Goal: Transaction & Acquisition: Purchase product/service

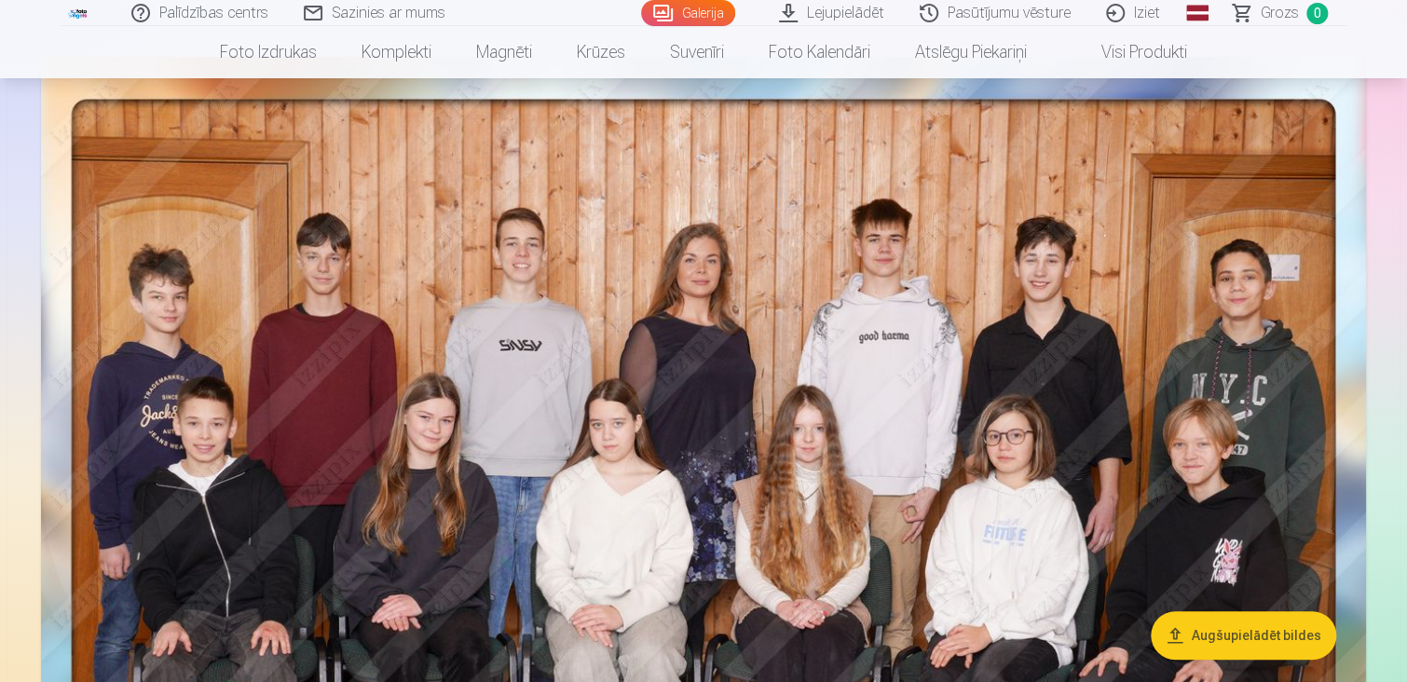
scroll to position [144, 0]
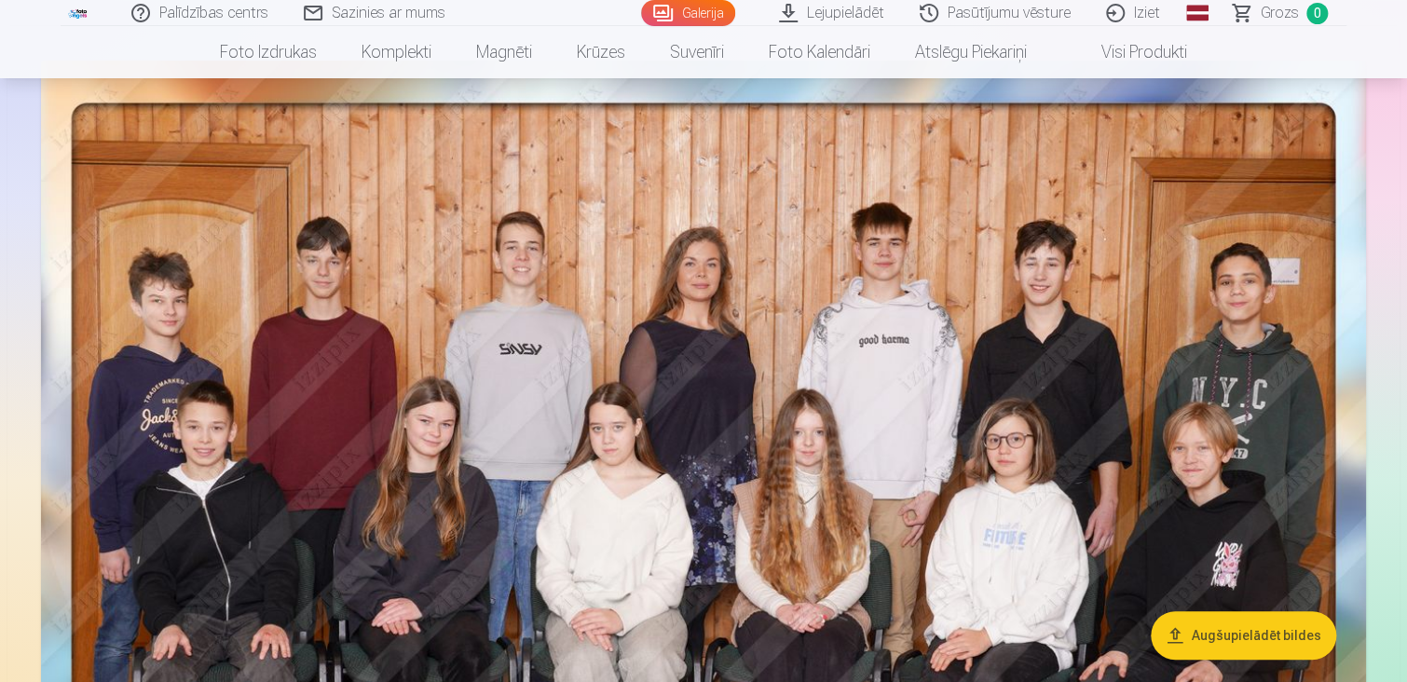
click at [861, 21] on link "Lejupielādēt" at bounding box center [832, 13] width 141 height 26
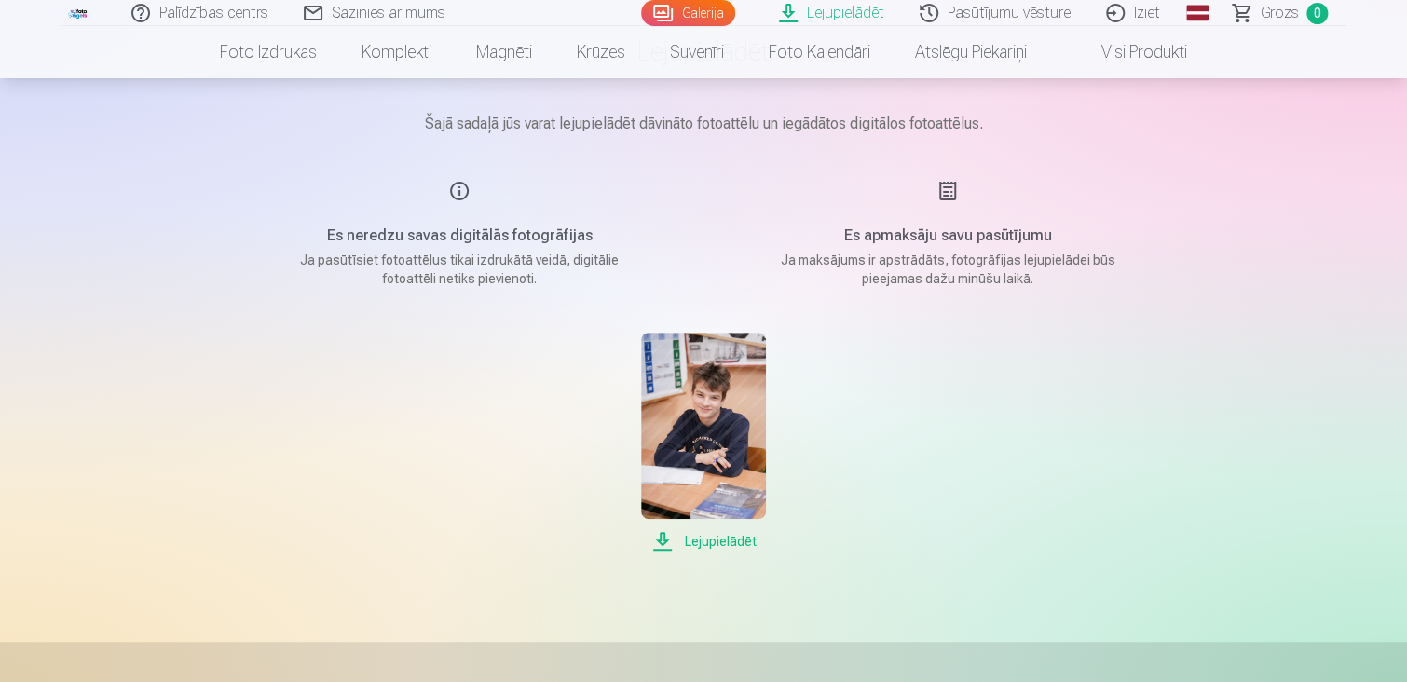
scroll to position [132, 0]
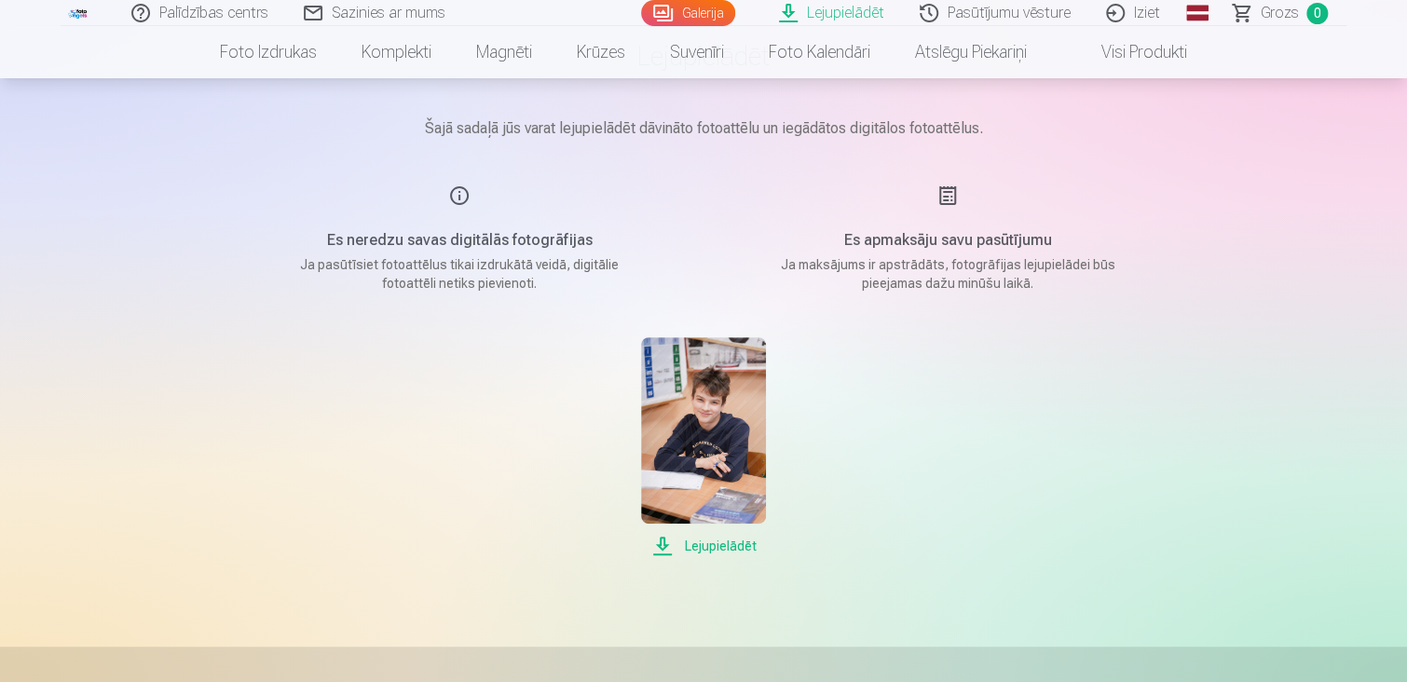
click at [707, 543] on span "Lejupielādēt" at bounding box center [703, 546] width 124 height 22
click at [716, 9] on link "Galerija" at bounding box center [688, 13] width 94 height 26
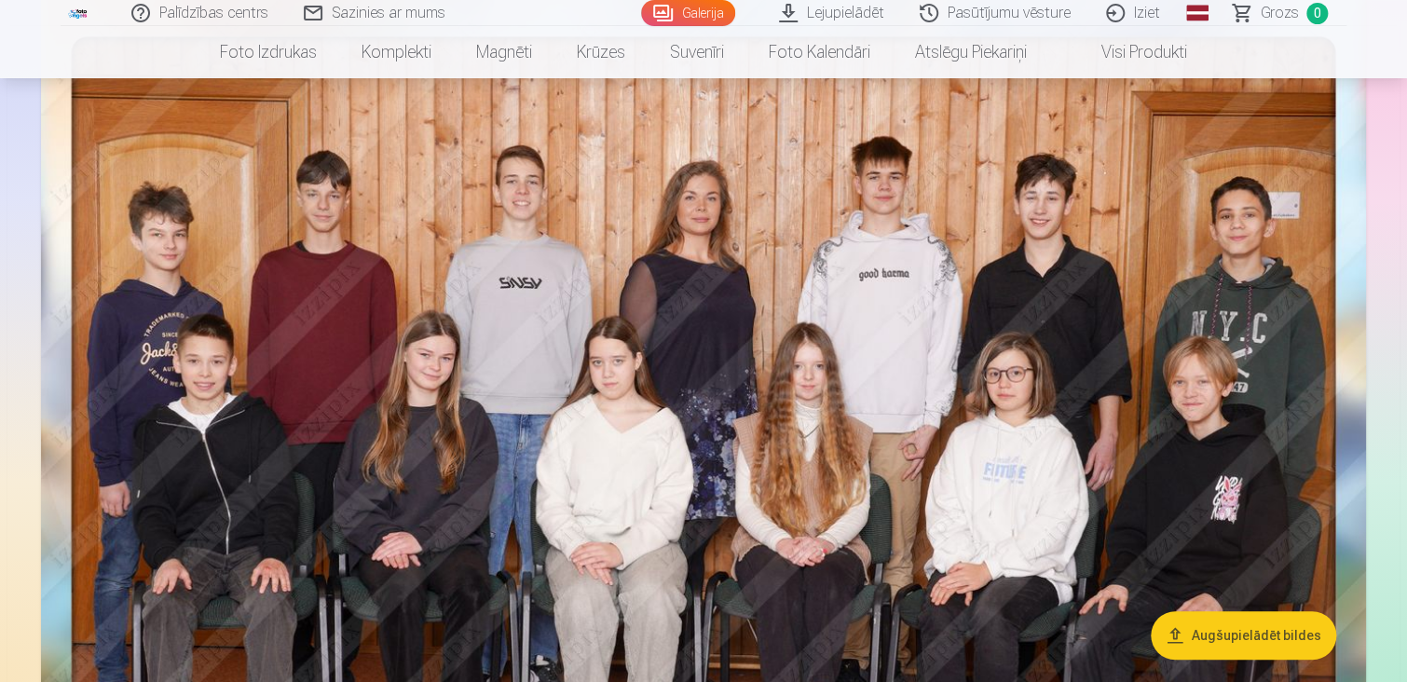
scroll to position [212, 0]
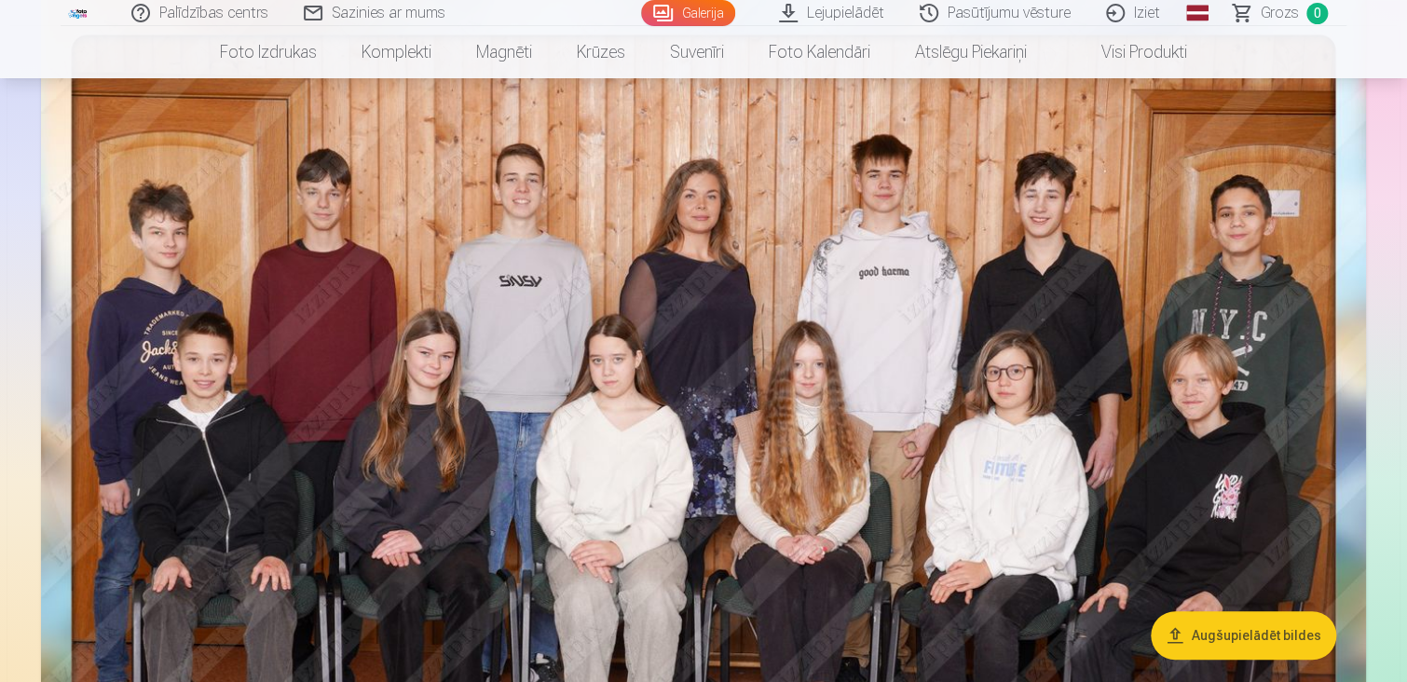
click at [1193, 636] on button "Augšupielādēt bildes" at bounding box center [1243, 635] width 185 height 48
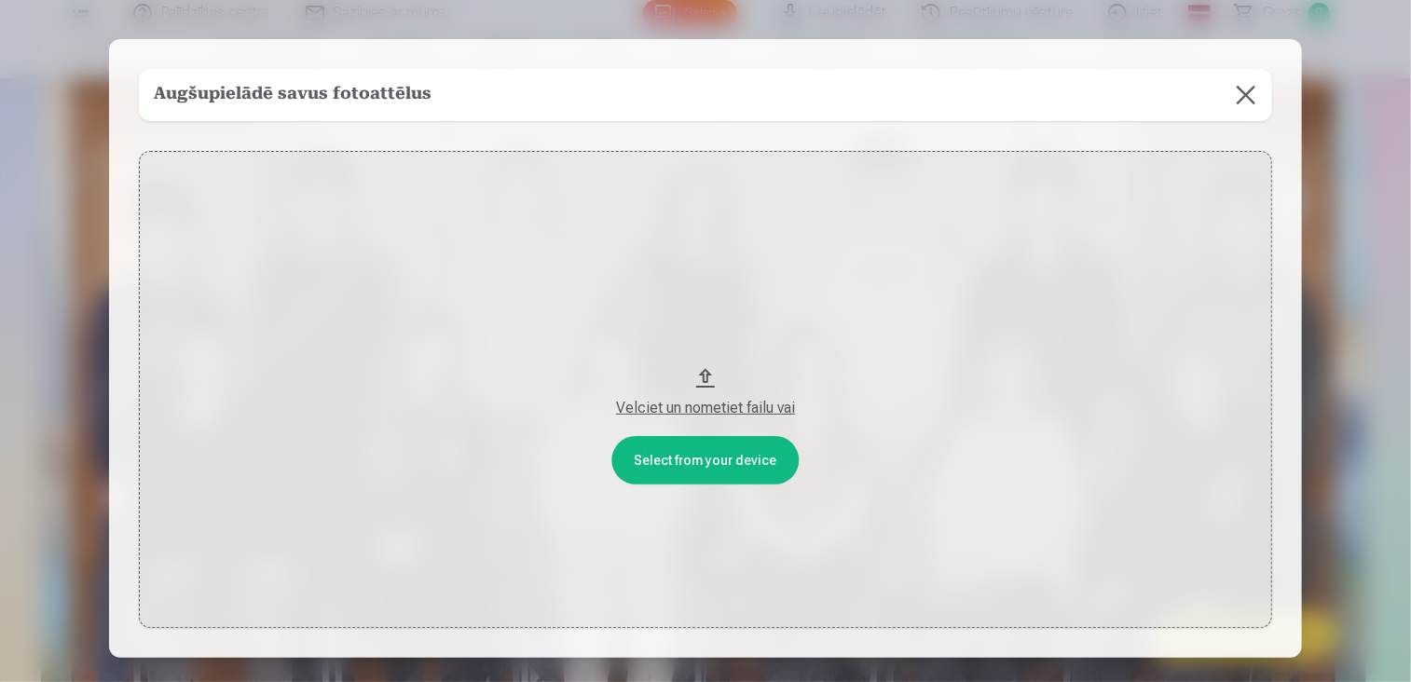
click at [1251, 93] on button at bounding box center [1246, 95] width 52 height 52
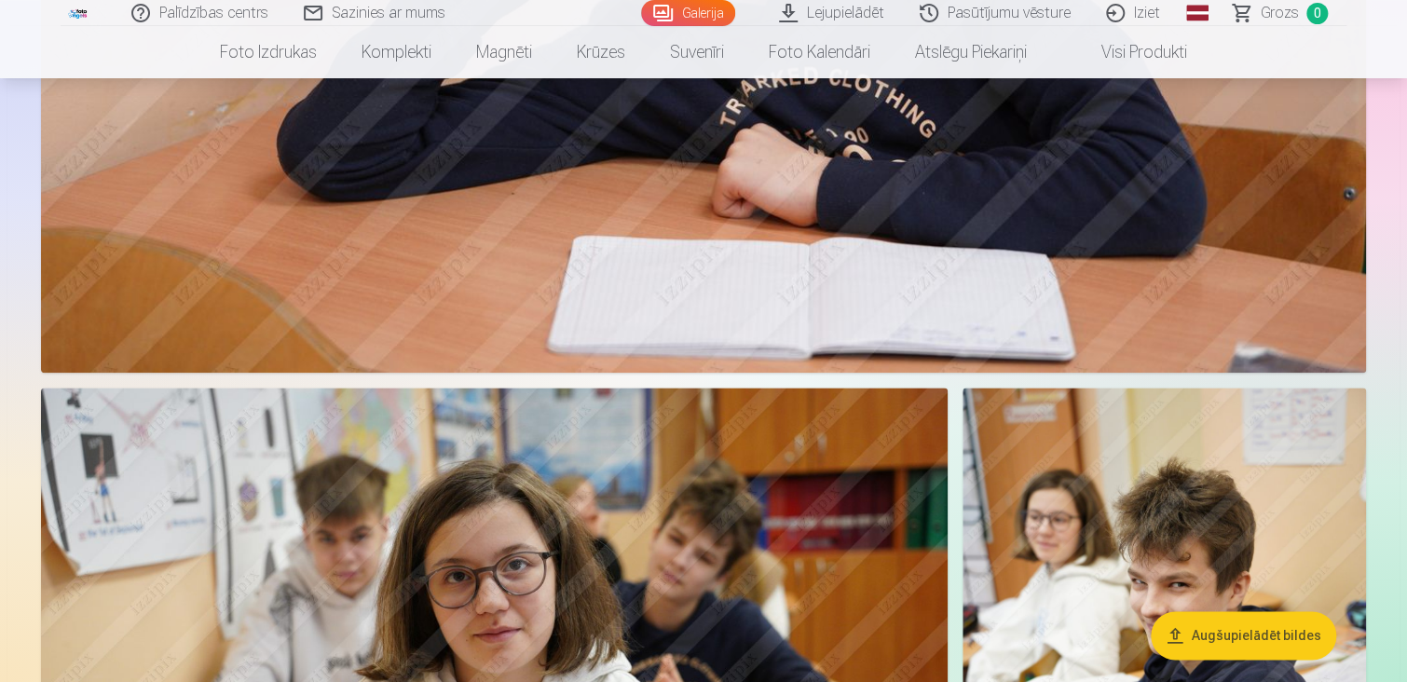
scroll to position [7963, 0]
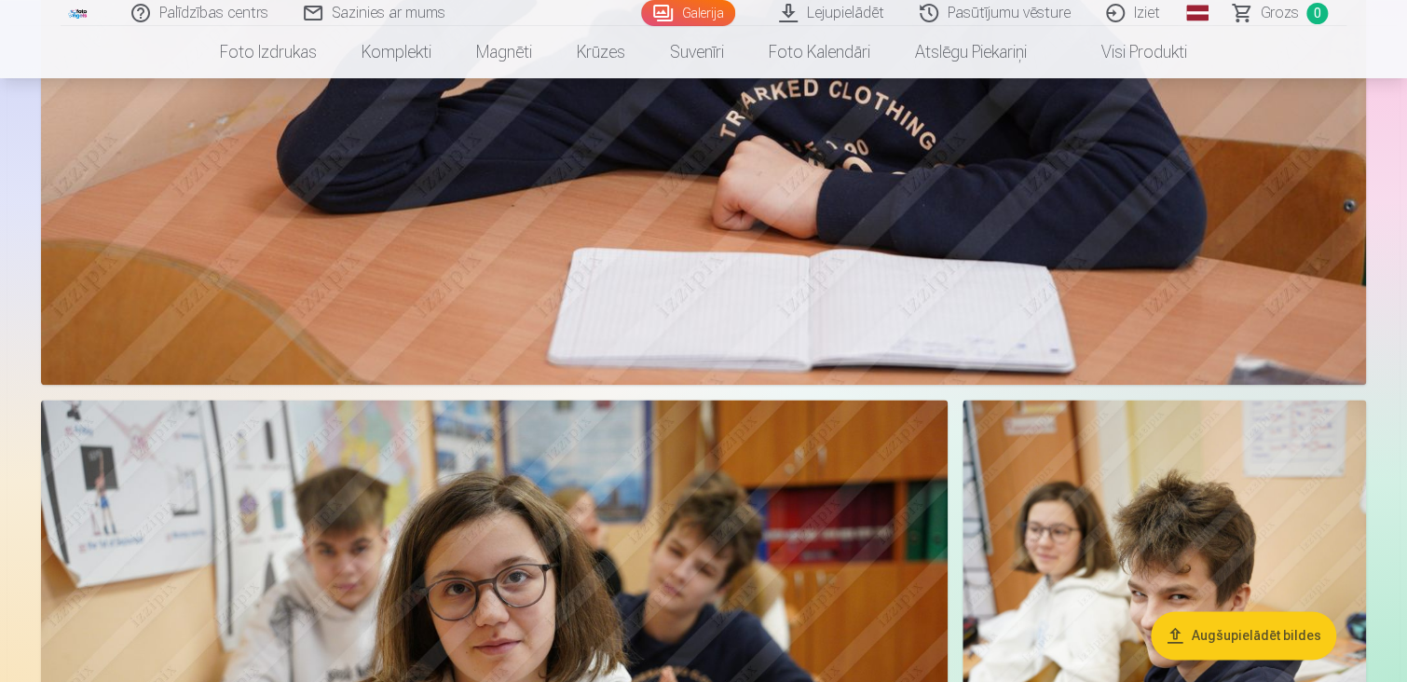
click at [687, 7] on link "Galerija" at bounding box center [688, 13] width 94 height 26
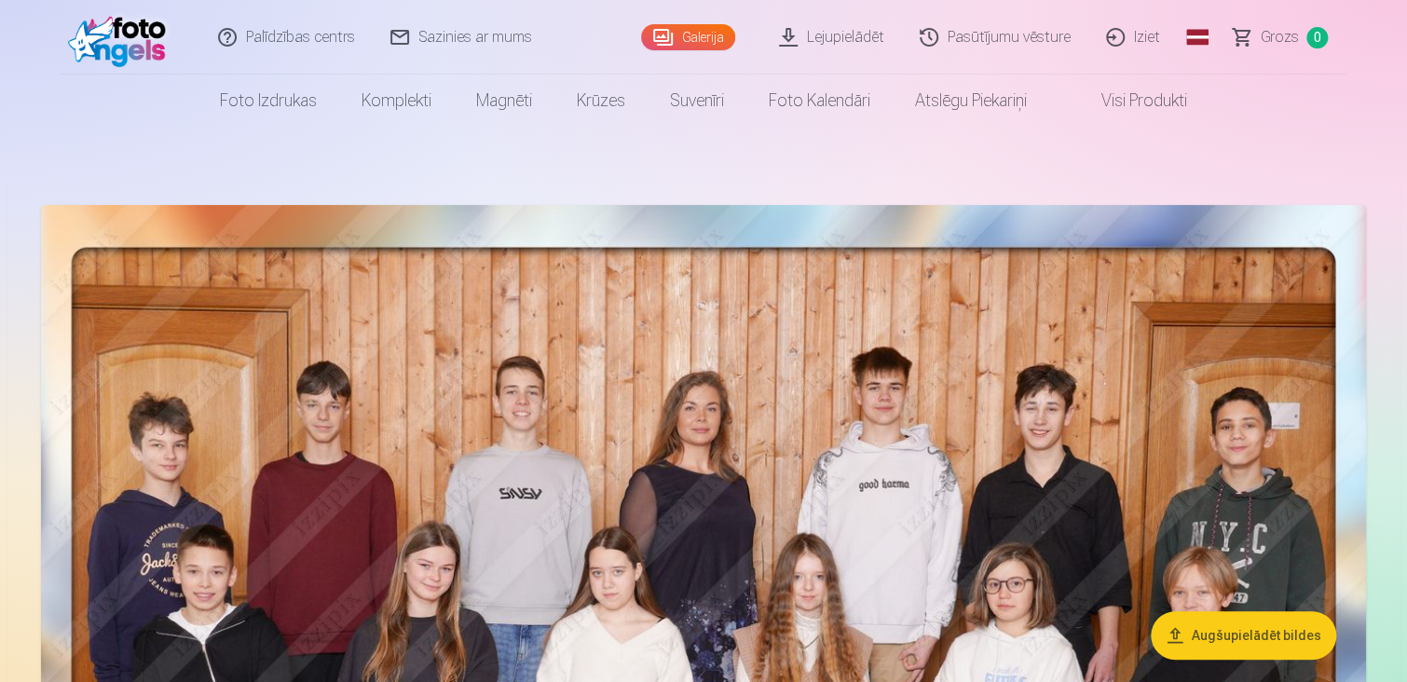
click at [807, 27] on link "Lejupielādēt" at bounding box center [832, 37] width 141 height 75
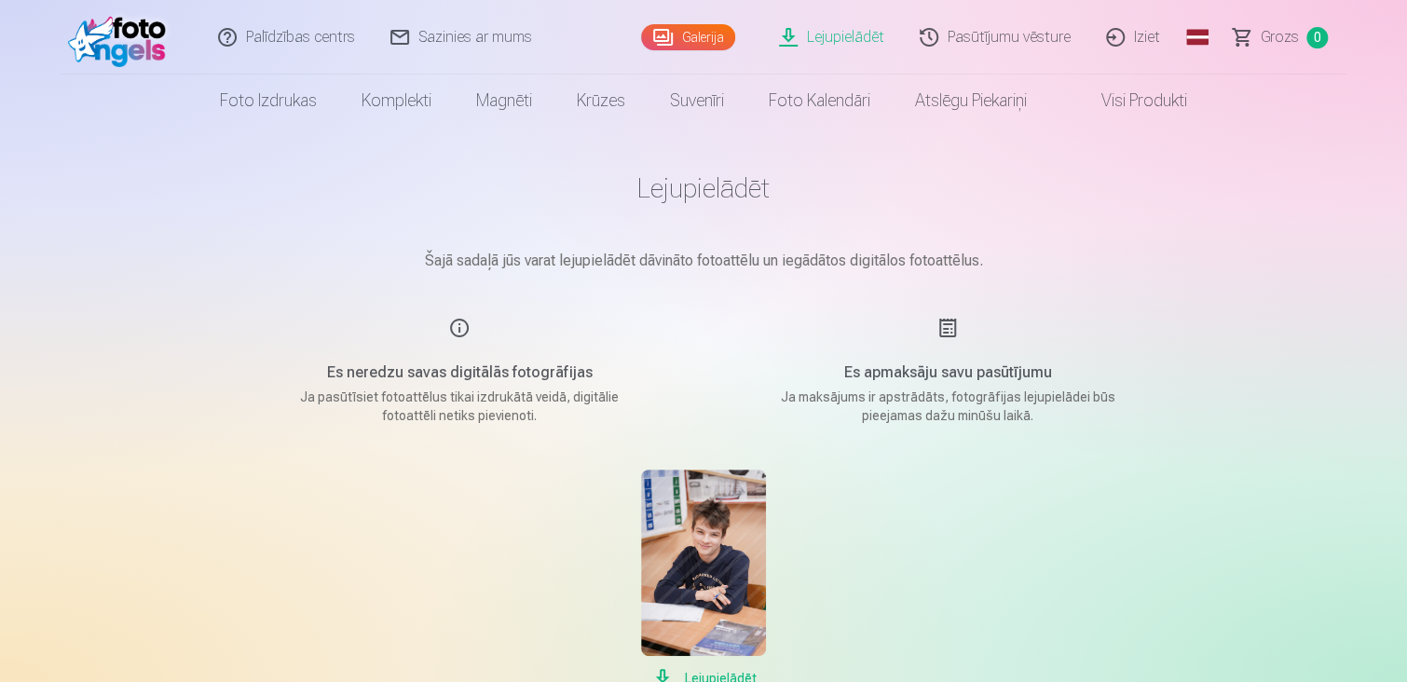
click at [852, 40] on link "Lejupielādēt" at bounding box center [832, 37] width 141 height 75
click at [1010, 33] on link "Pasūtījumu vēsture" at bounding box center [996, 37] width 186 height 75
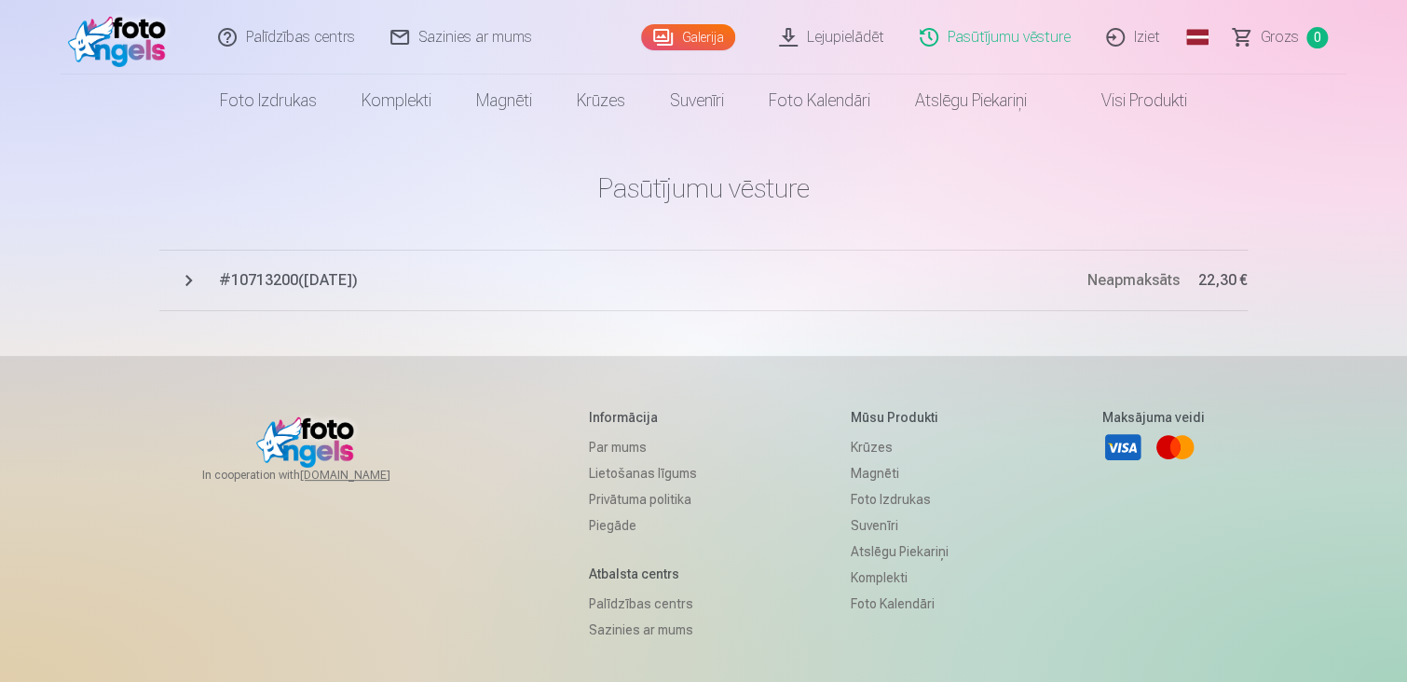
click at [295, 281] on span "# 10713200 ( [DATE] )" at bounding box center [653, 280] width 869 height 22
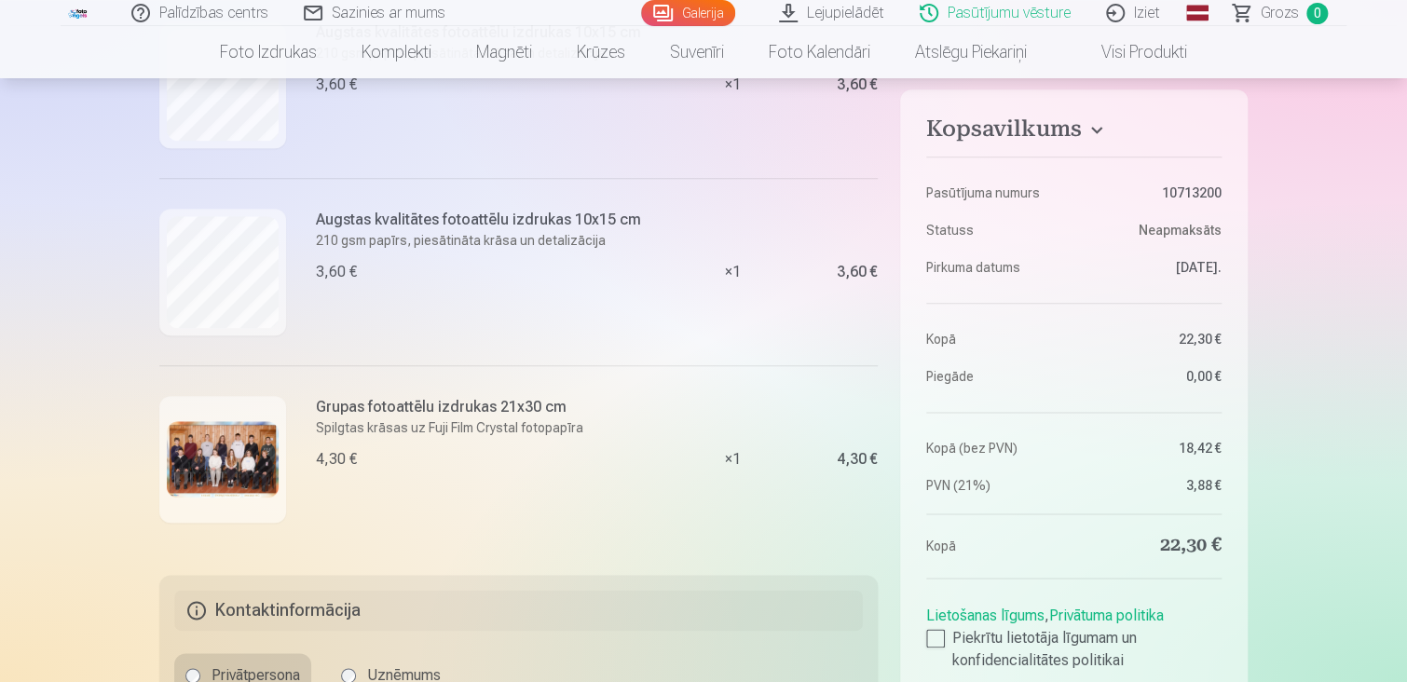
scroll to position [927, 0]
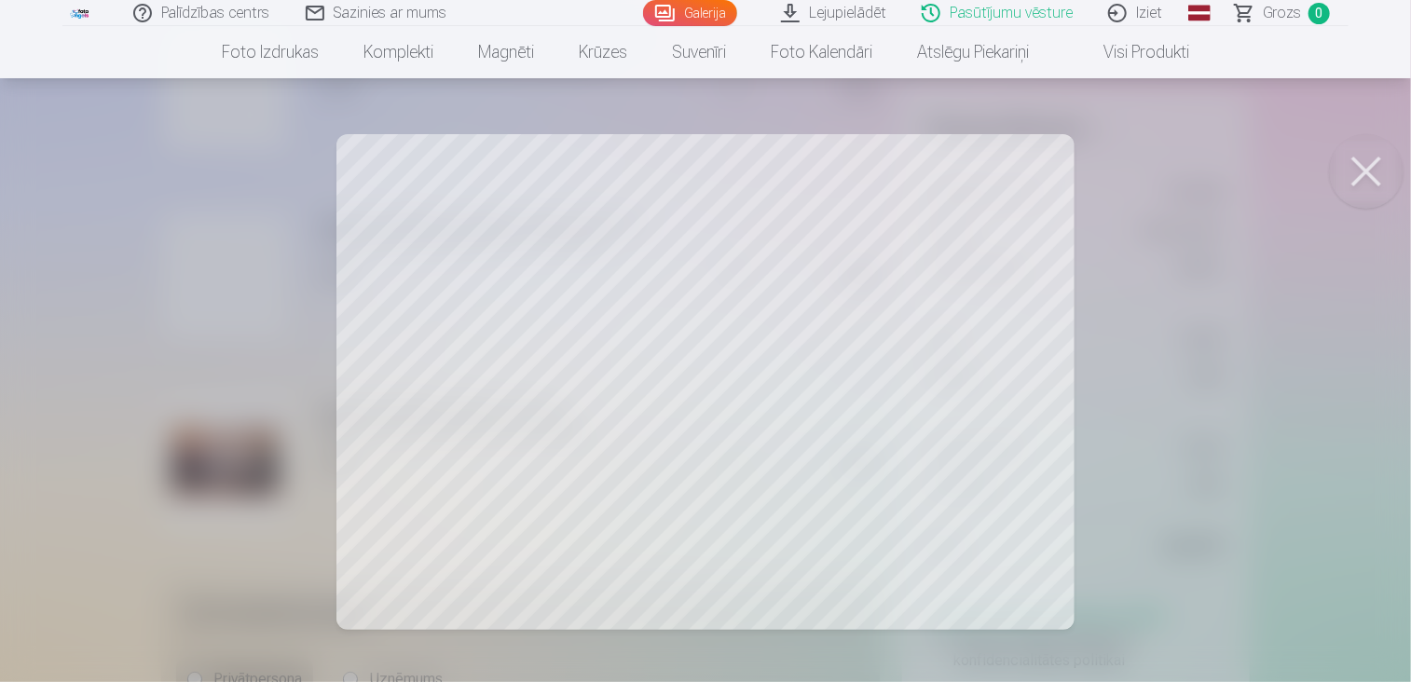
click at [1349, 146] on button at bounding box center [1366, 171] width 75 height 75
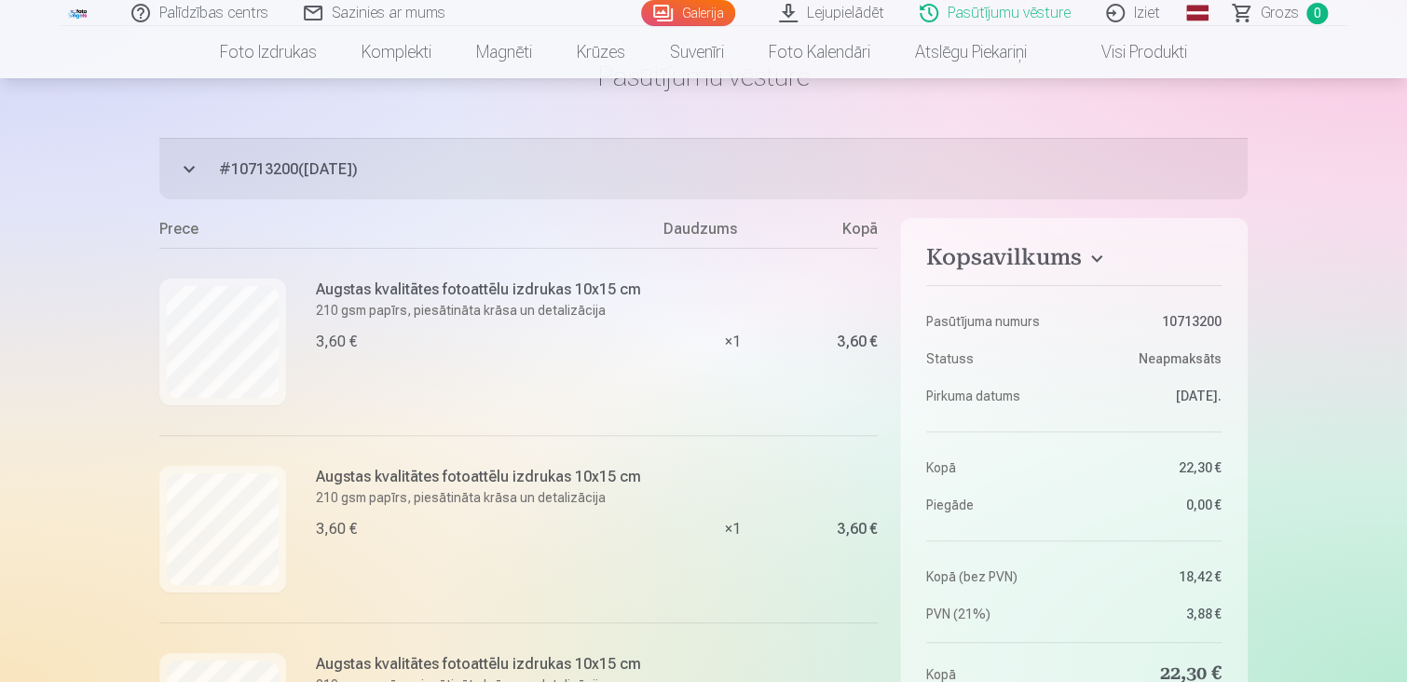
scroll to position [114, 0]
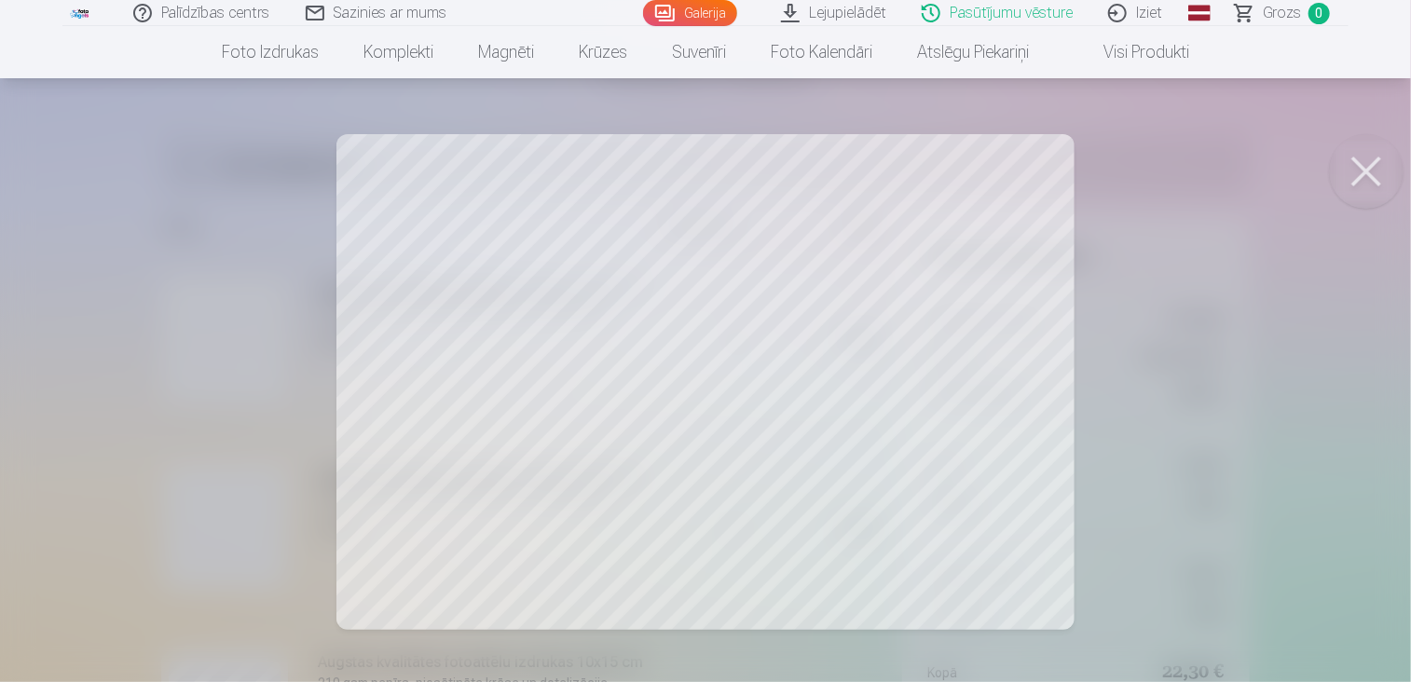
click at [1341, 180] on button at bounding box center [1366, 171] width 75 height 75
click at [1387, 178] on button at bounding box center [1366, 171] width 75 height 75
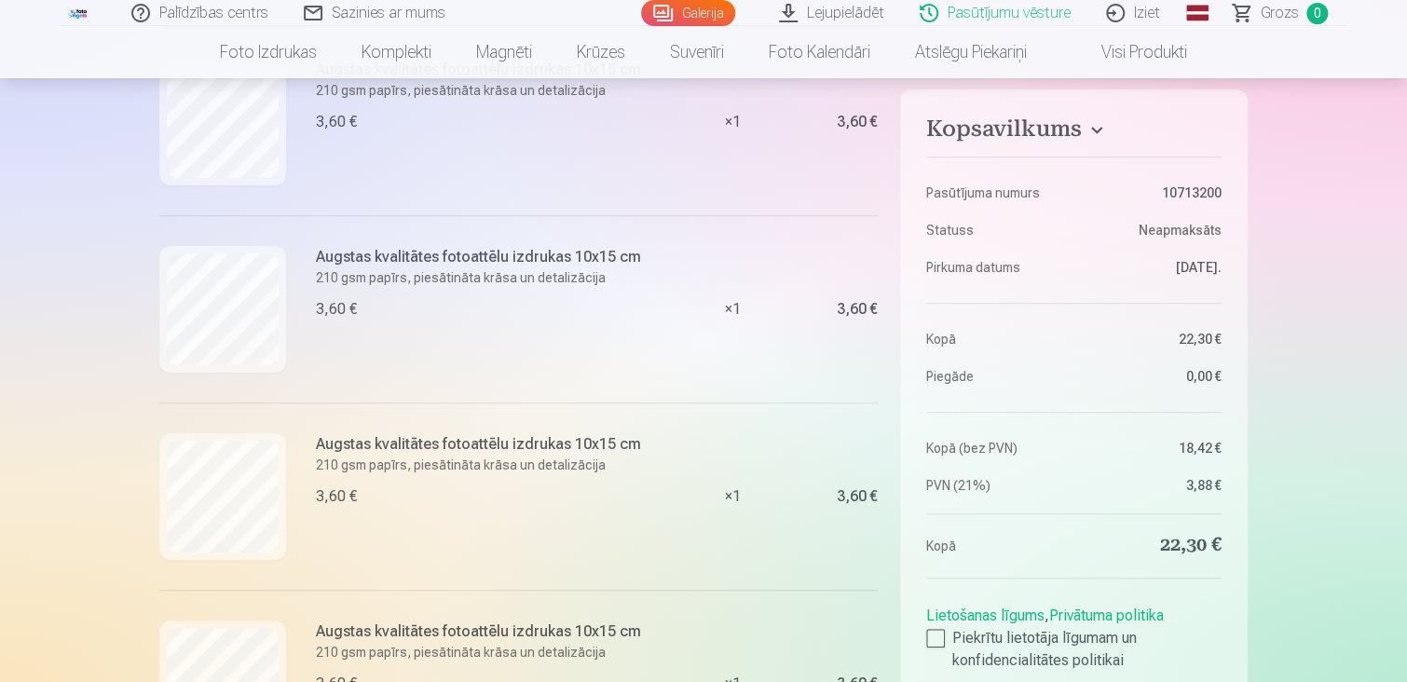
scroll to position [349, 0]
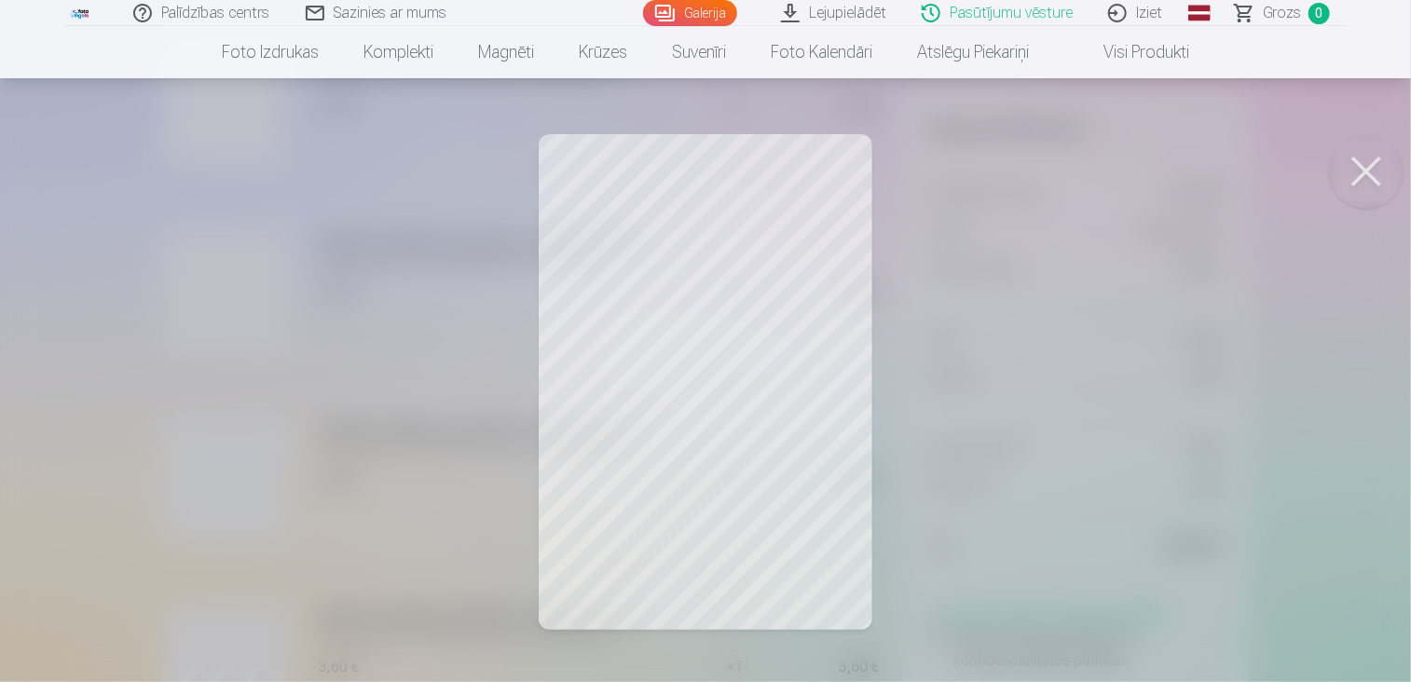
click at [1367, 168] on button at bounding box center [1366, 171] width 75 height 75
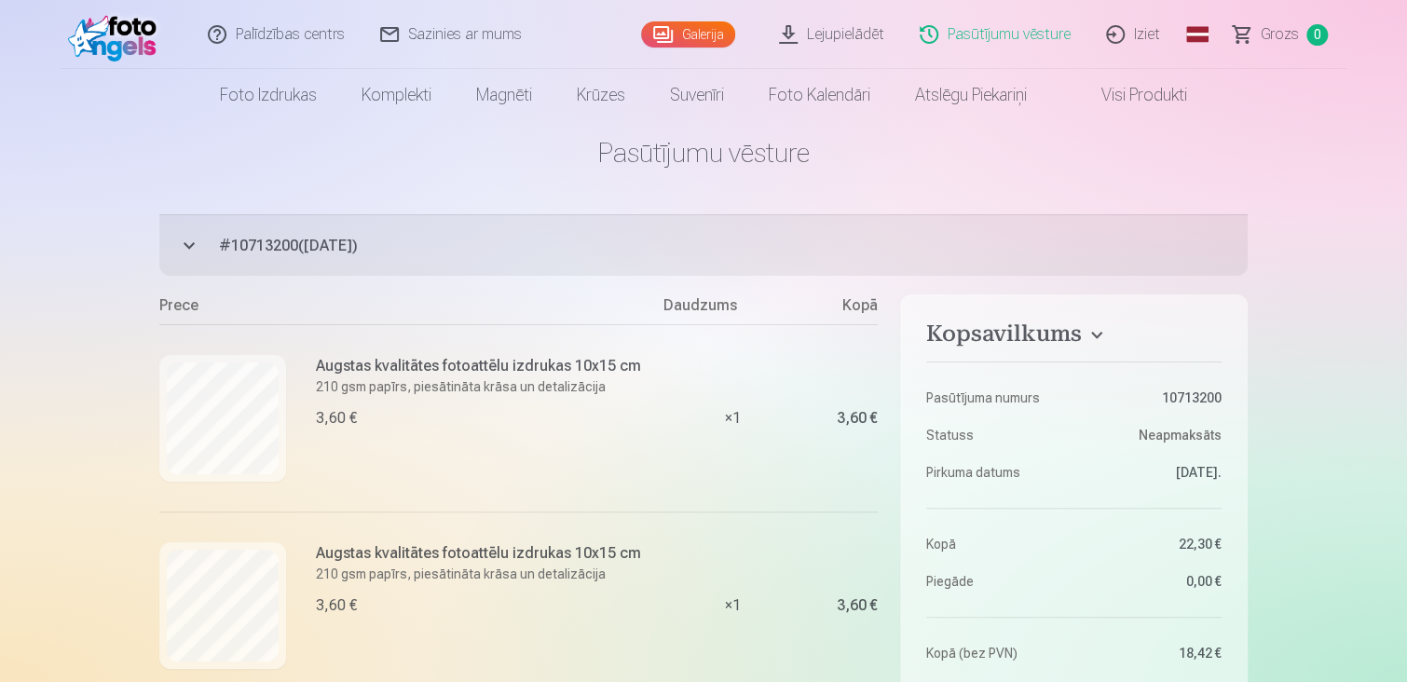
scroll to position [0, 0]
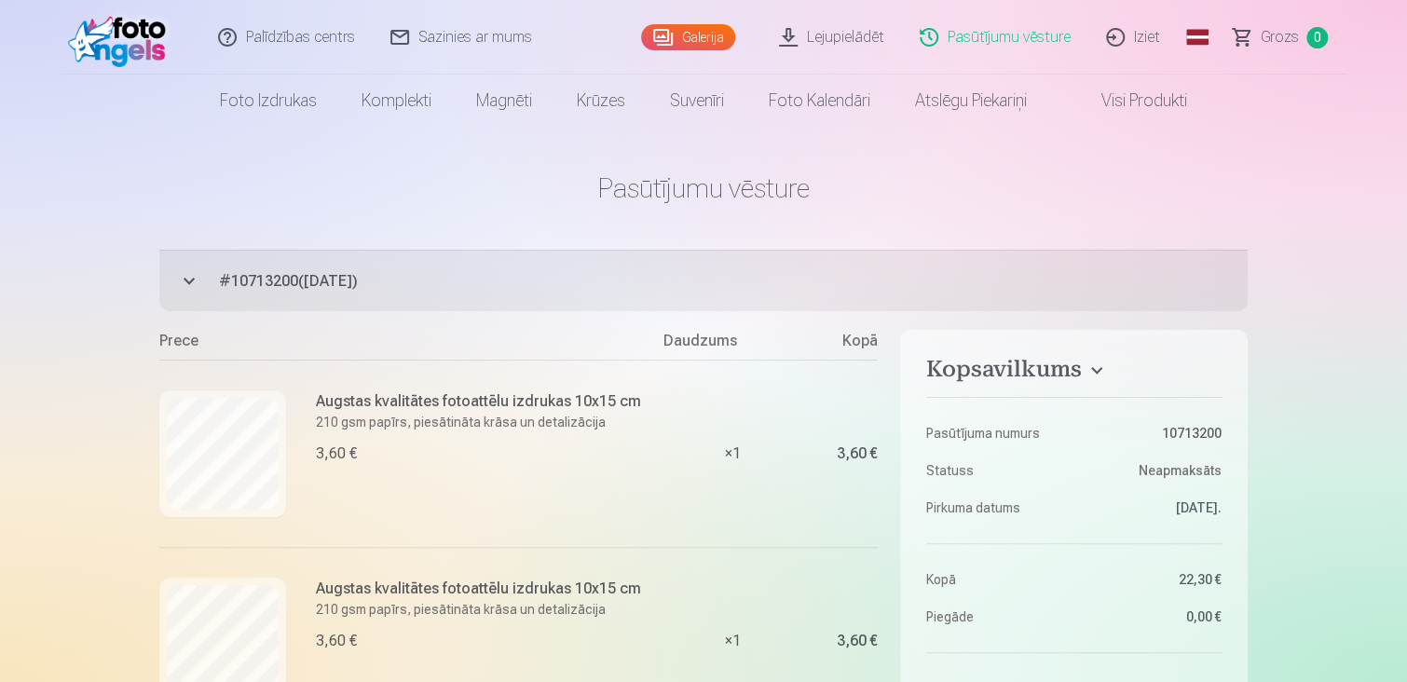
click at [718, 34] on link "Galerija" at bounding box center [688, 37] width 94 height 26
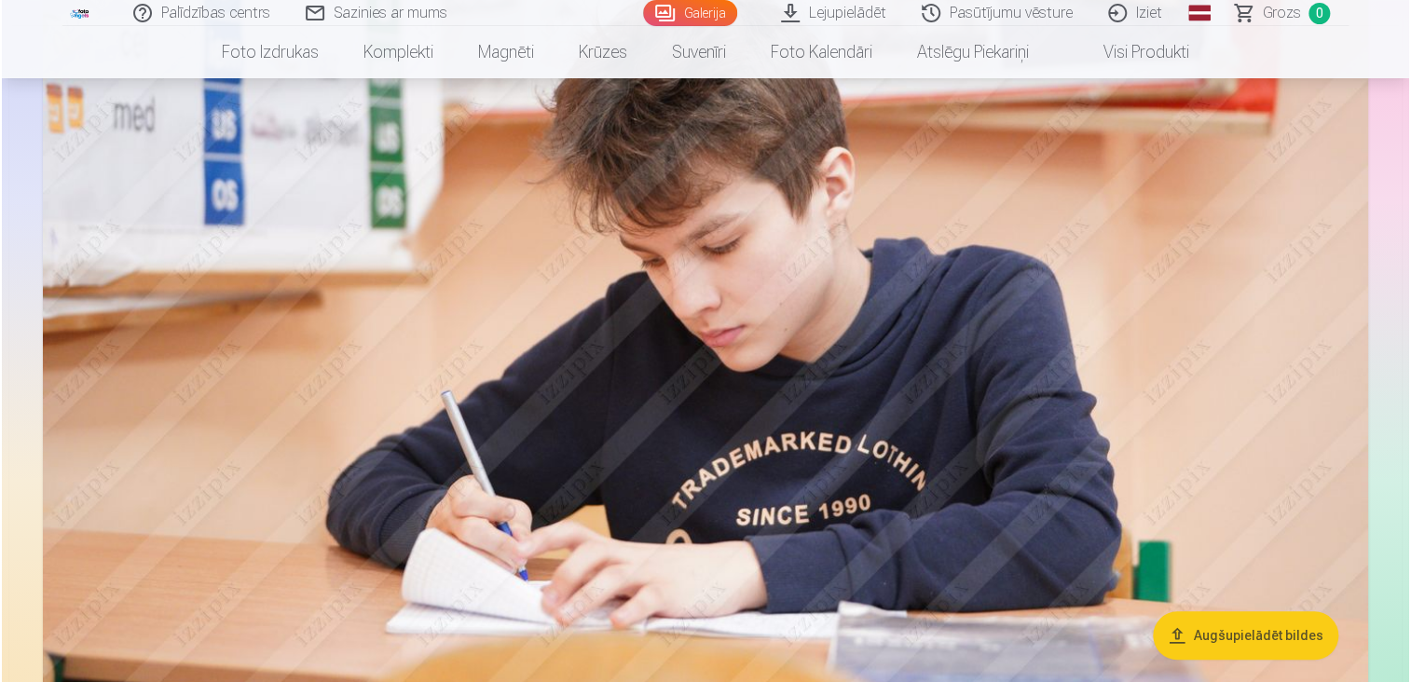
scroll to position [3957, 0]
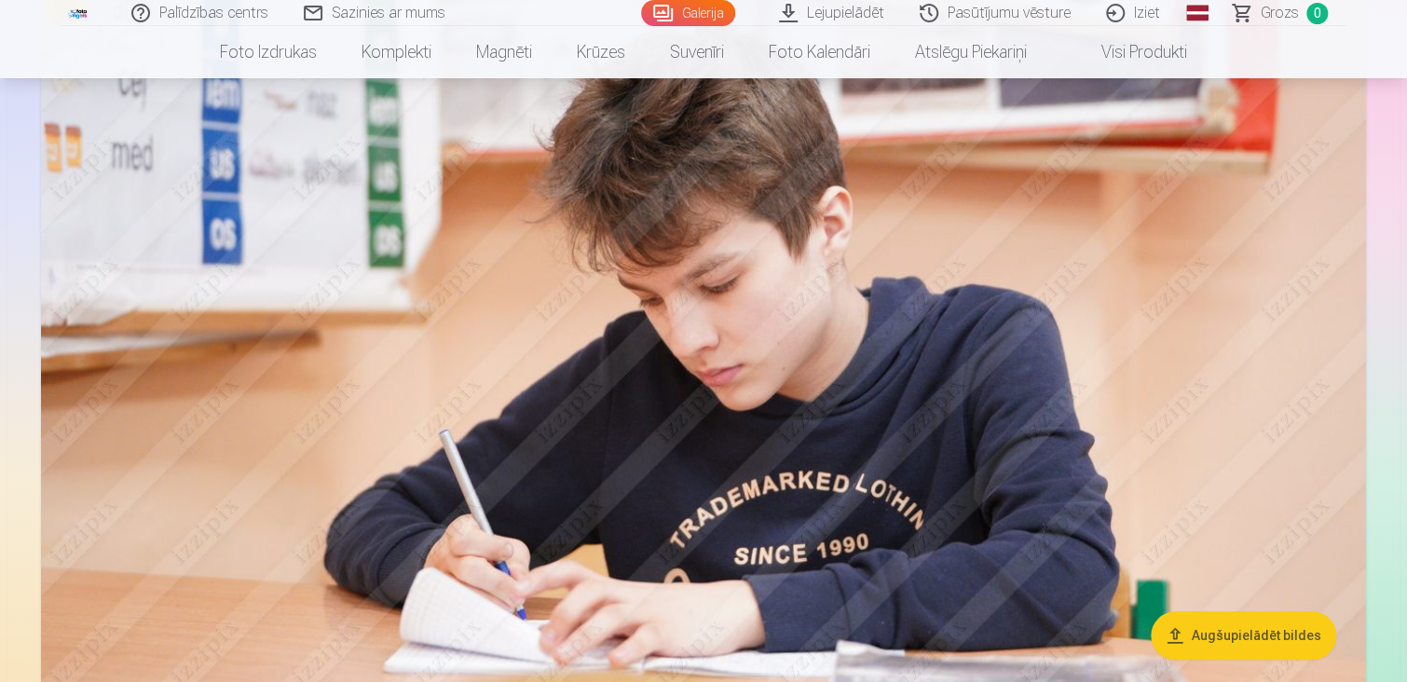
click at [661, 495] on img at bounding box center [703, 311] width 1325 height 883
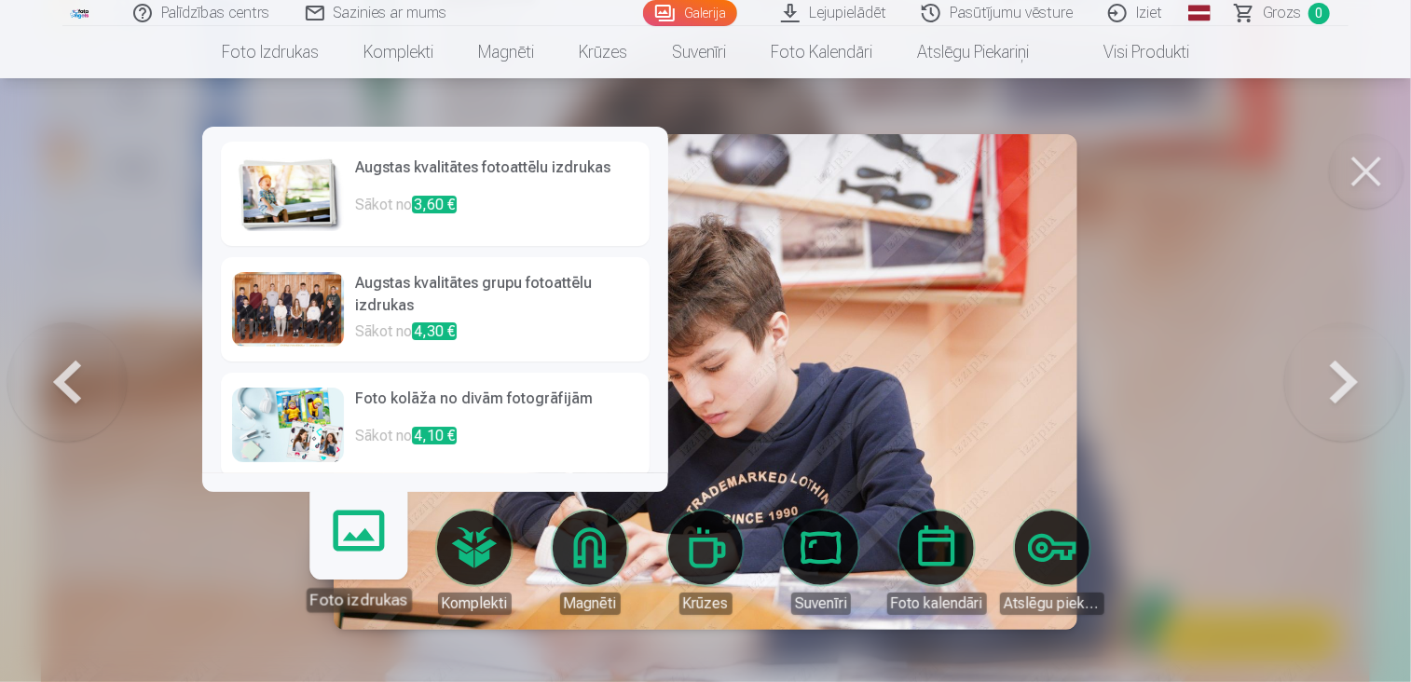
click at [370, 549] on link "Foto izdrukas" at bounding box center [358, 555] width 115 height 115
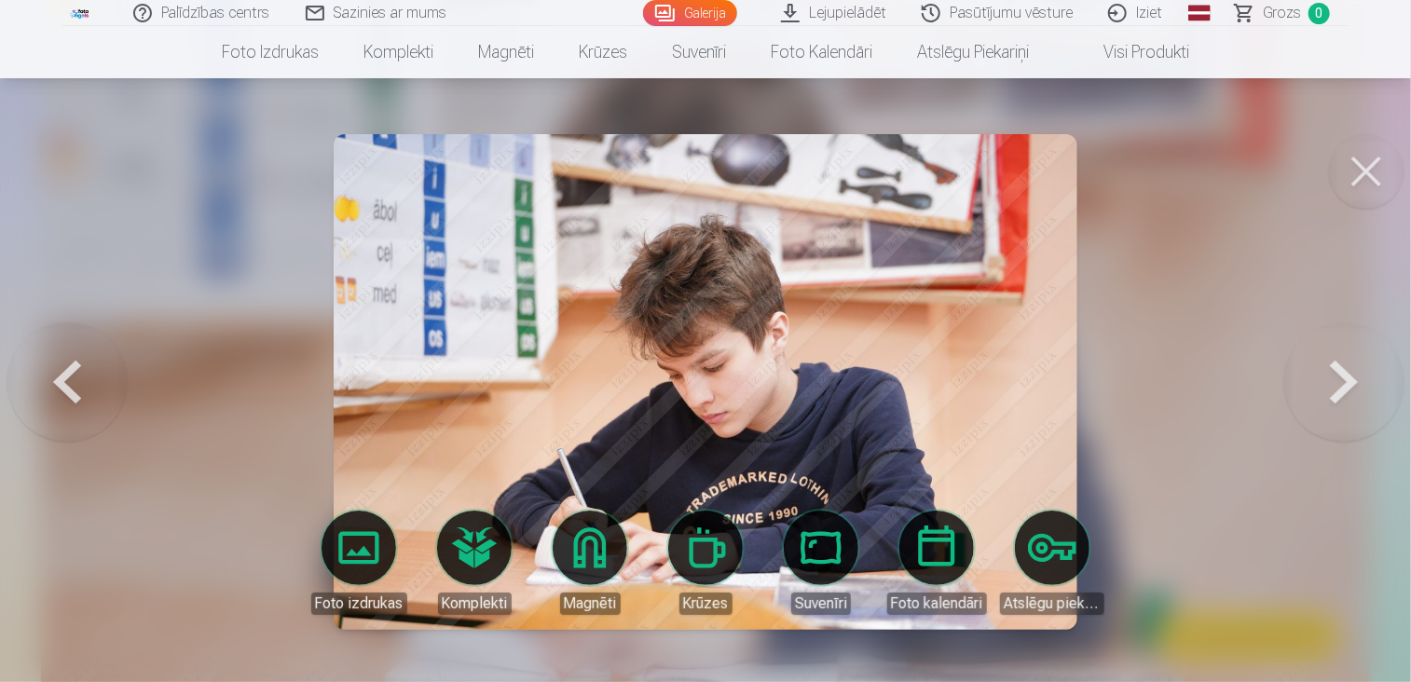
click at [184, 520] on div at bounding box center [705, 341] width 1411 height 682
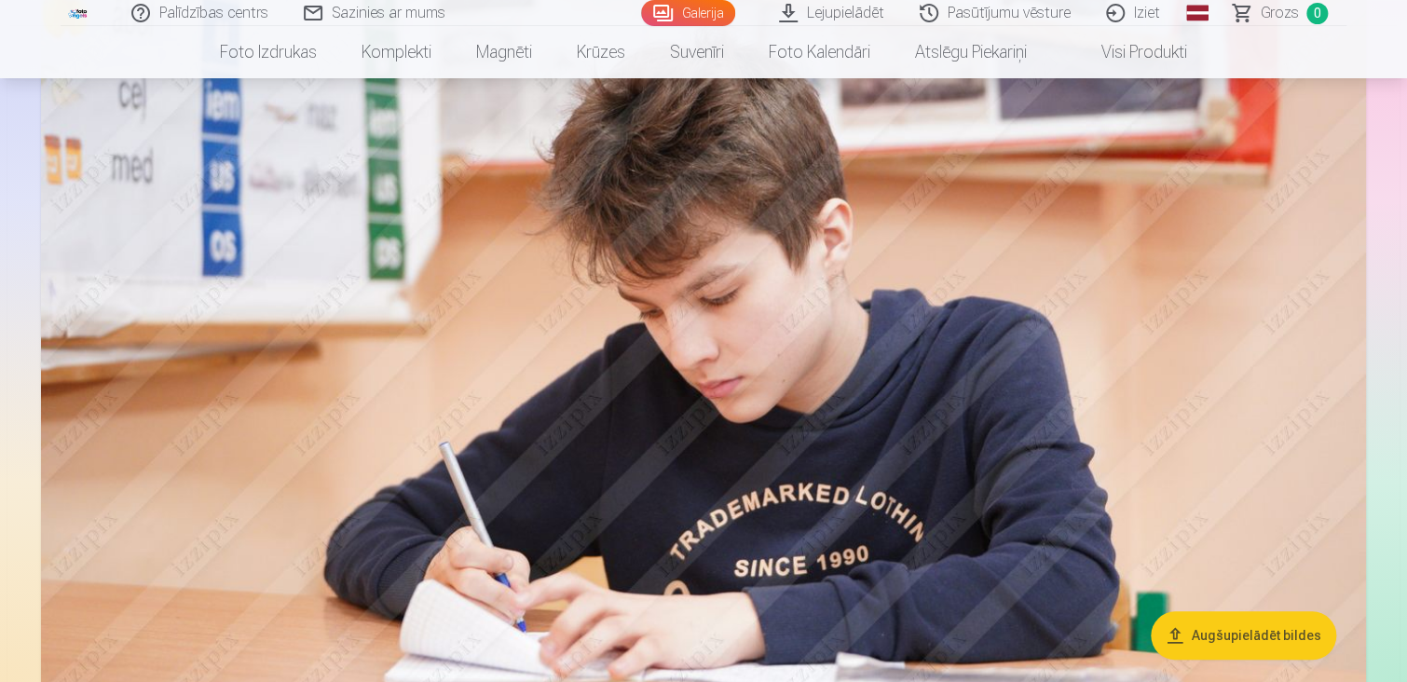
drag, startPoint x: 436, startPoint y: 372, endPoint x: 239, endPoint y: 431, distance: 206.4
click at [239, 431] on img at bounding box center [703, 323] width 1325 height 883
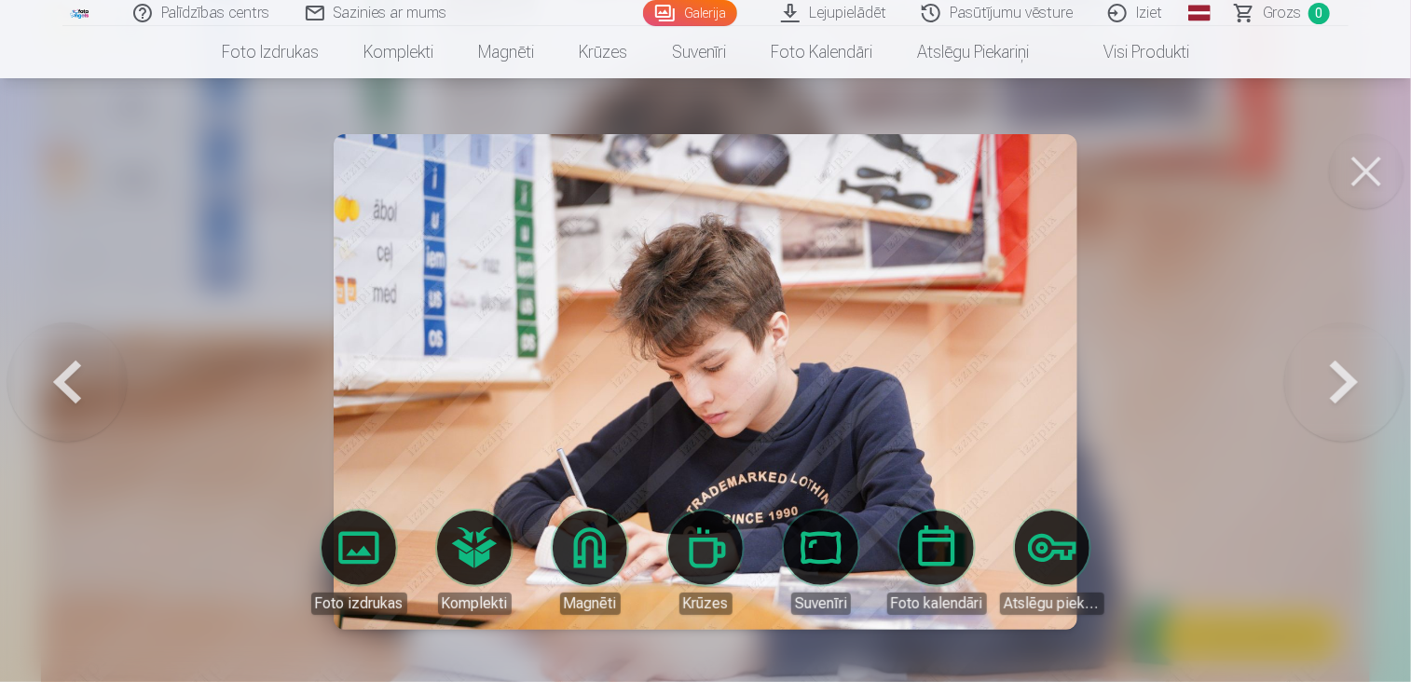
click at [1345, 184] on button at bounding box center [1366, 171] width 75 height 75
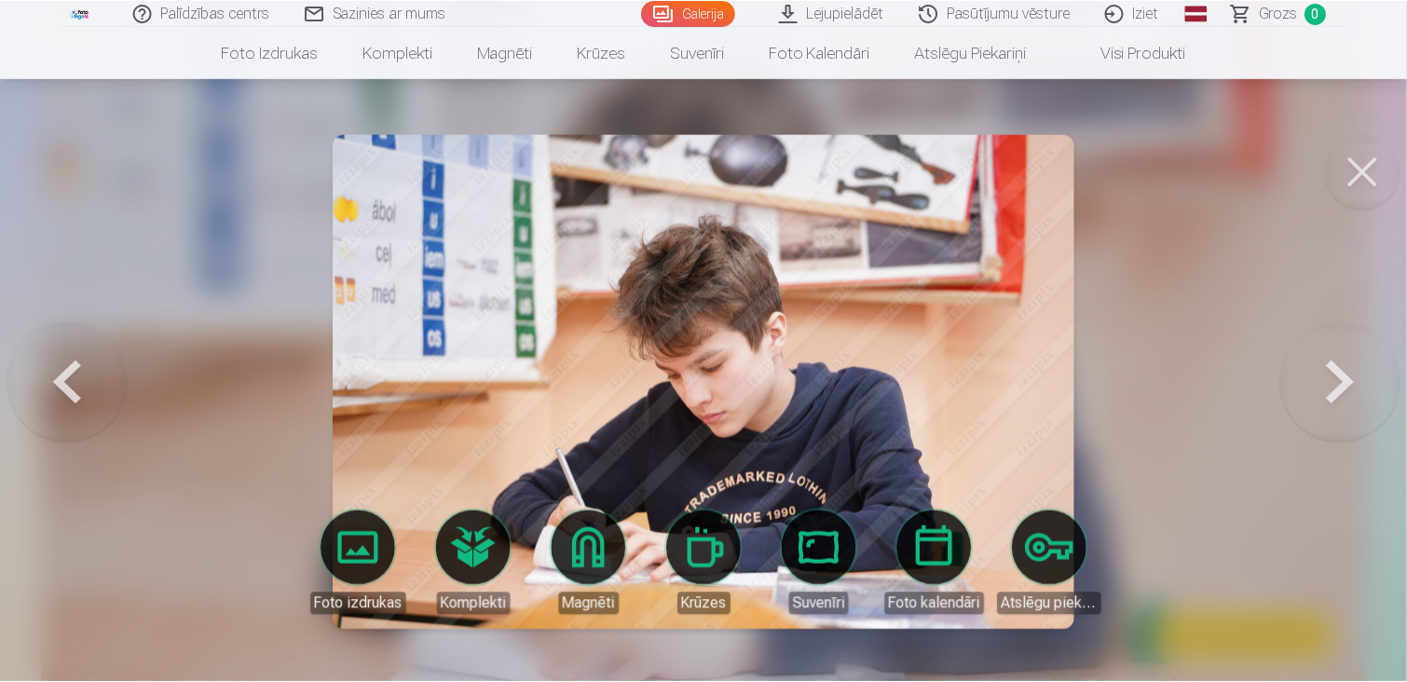
scroll to position [3933, 0]
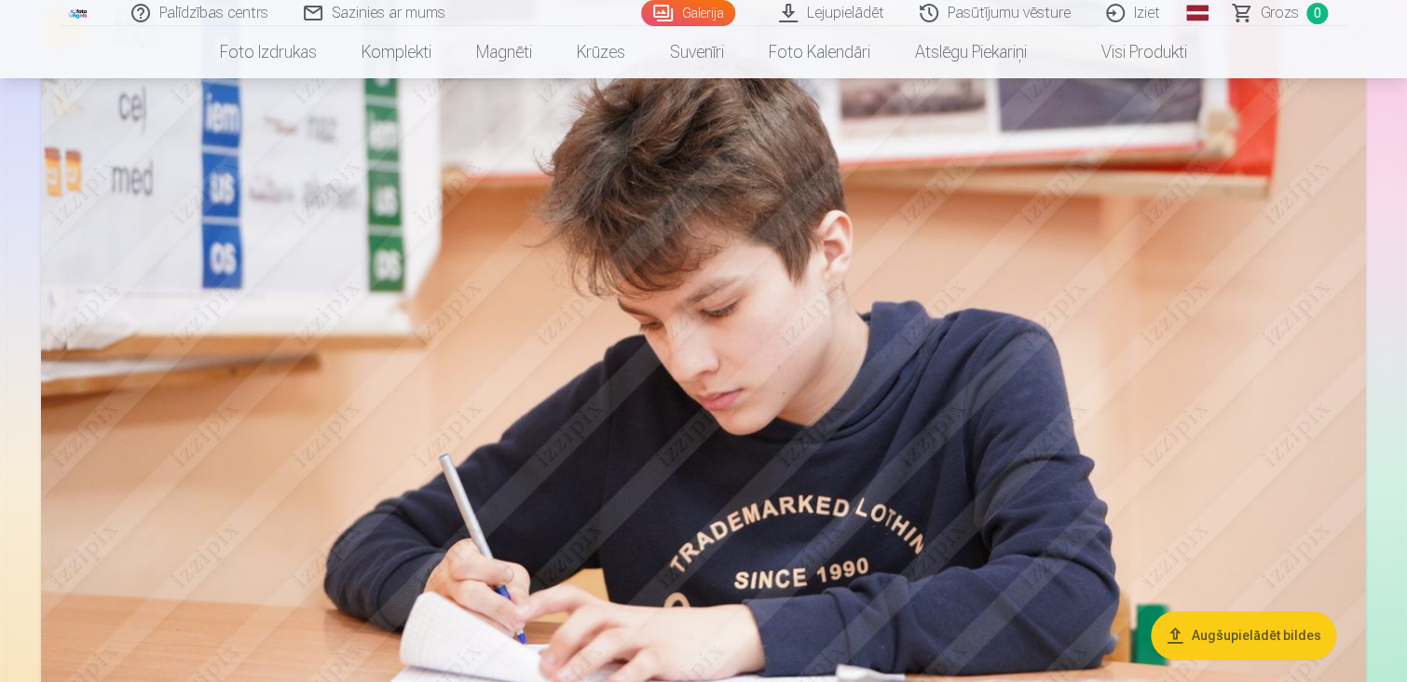
click at [1191, 625] on button "Augšupielādēt bildes" at bounding box center [1243, 635] width 185 height 48
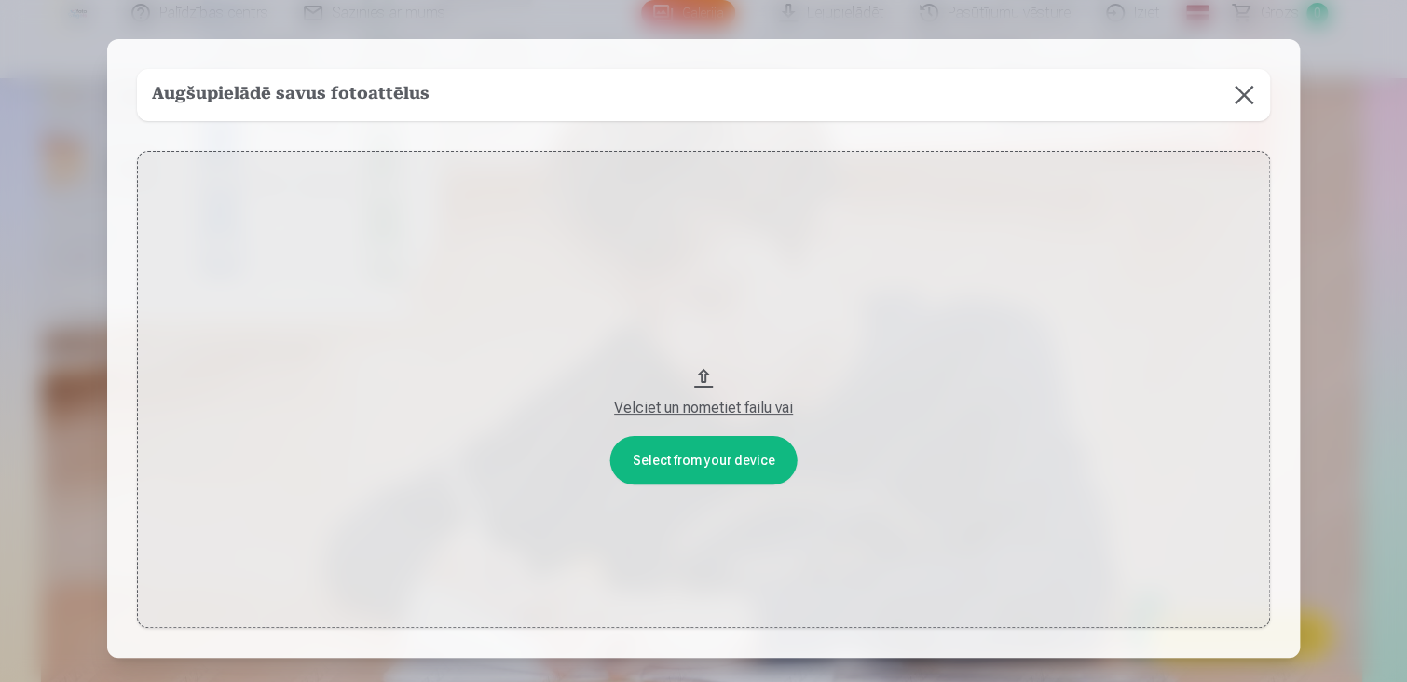
scroll to position [3945, 0]
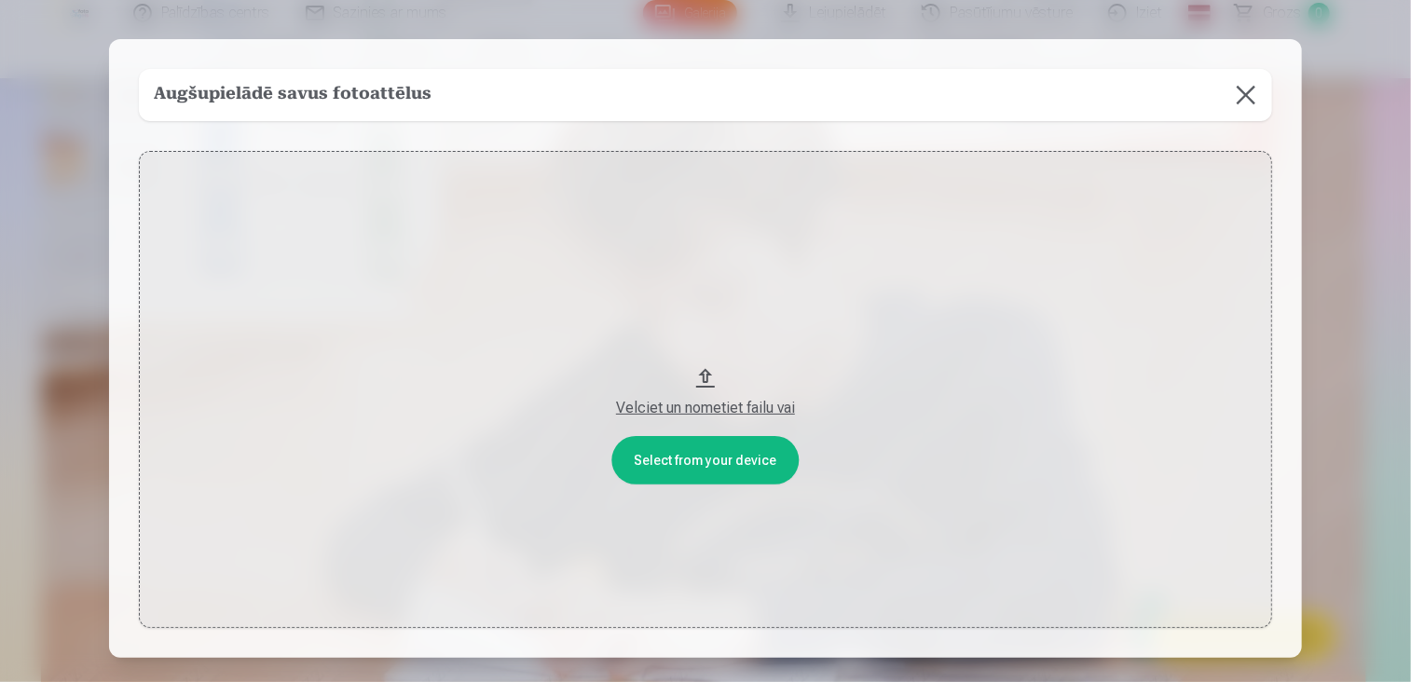
click at [726, 459] on button "Velciet un nometiet failu vai" at bounding box center [705, 389] width 1133 height 477
click at [712, 409] on div "Velciet un nometiet failu vai" at bounding box center [705, 408] width 1096 height 22
click at [1254, 105] on button at bounding box center [1246, 95] width 52 height 52
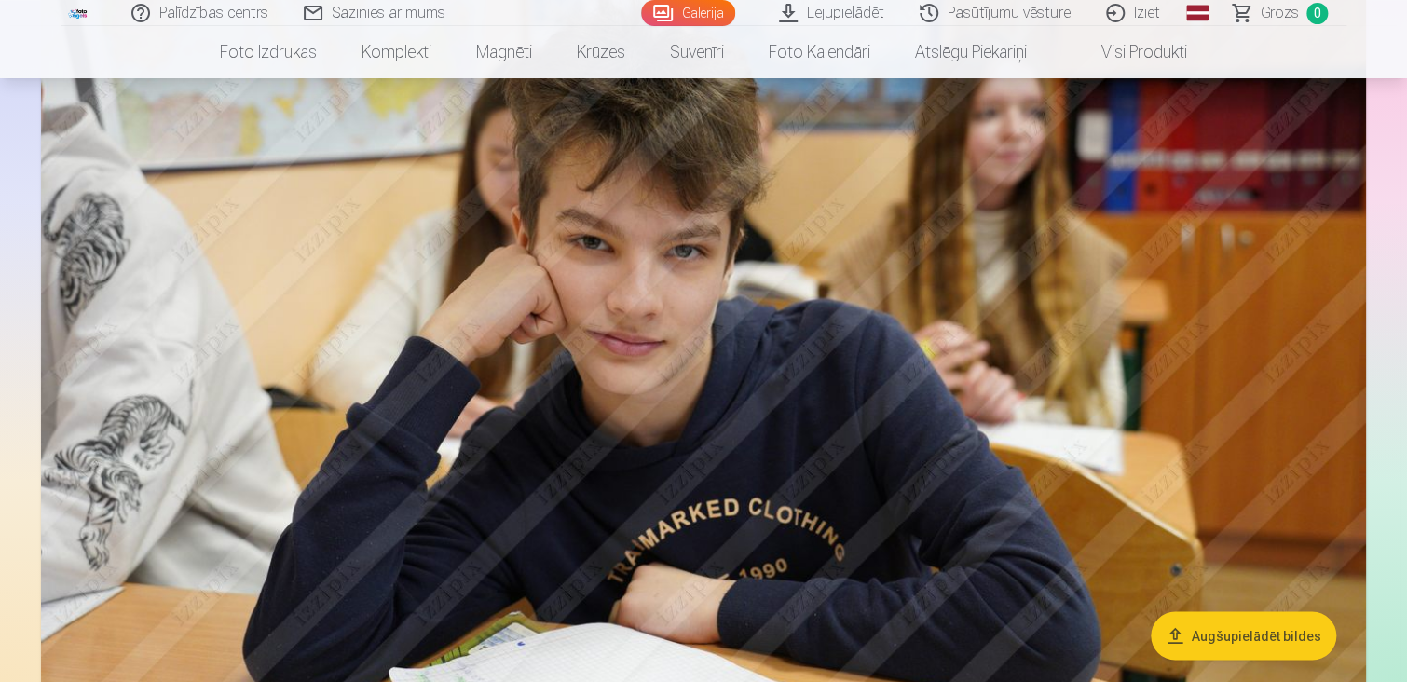
scroll to position [4793, 0]
click at [242, 8] on link "Palīdzības centrs" at bounding box center [201, 13] width 172 height 26
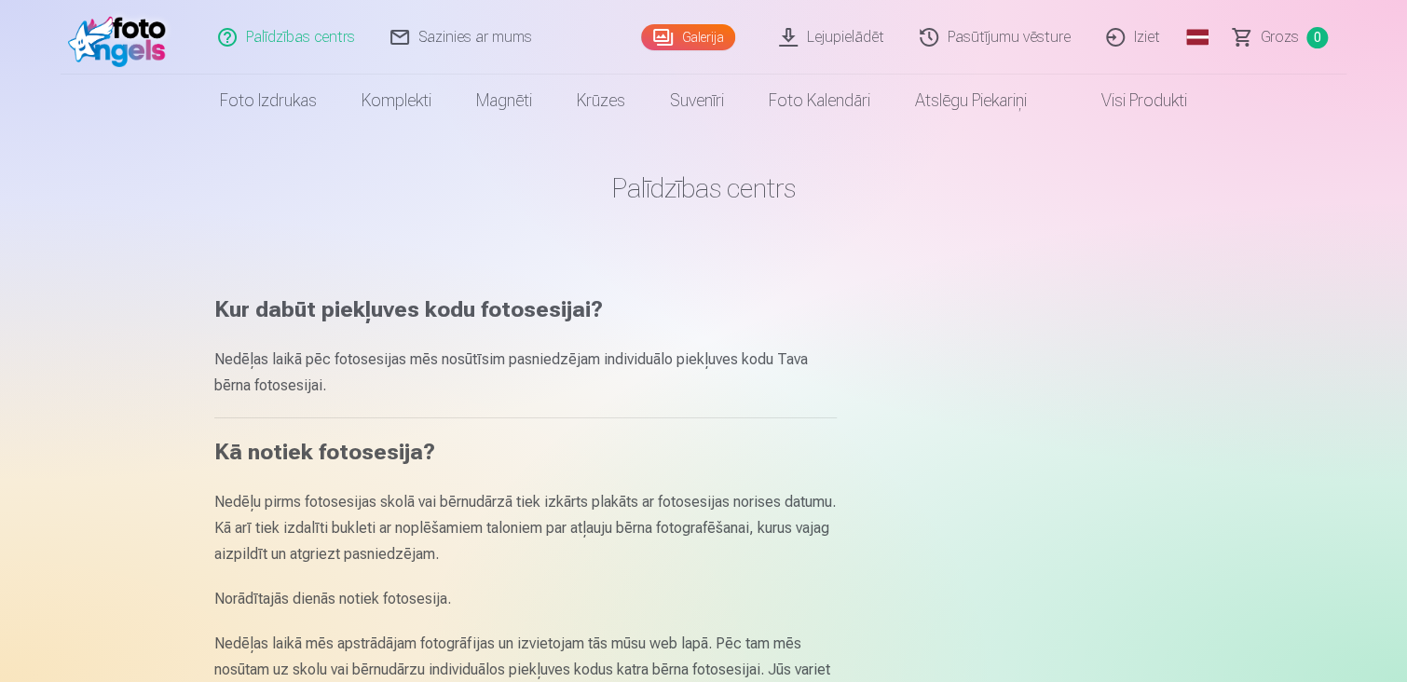
click at [857, 31] on link "Lejupielādēt" at bounding box center [832, 37] width 141 height 75
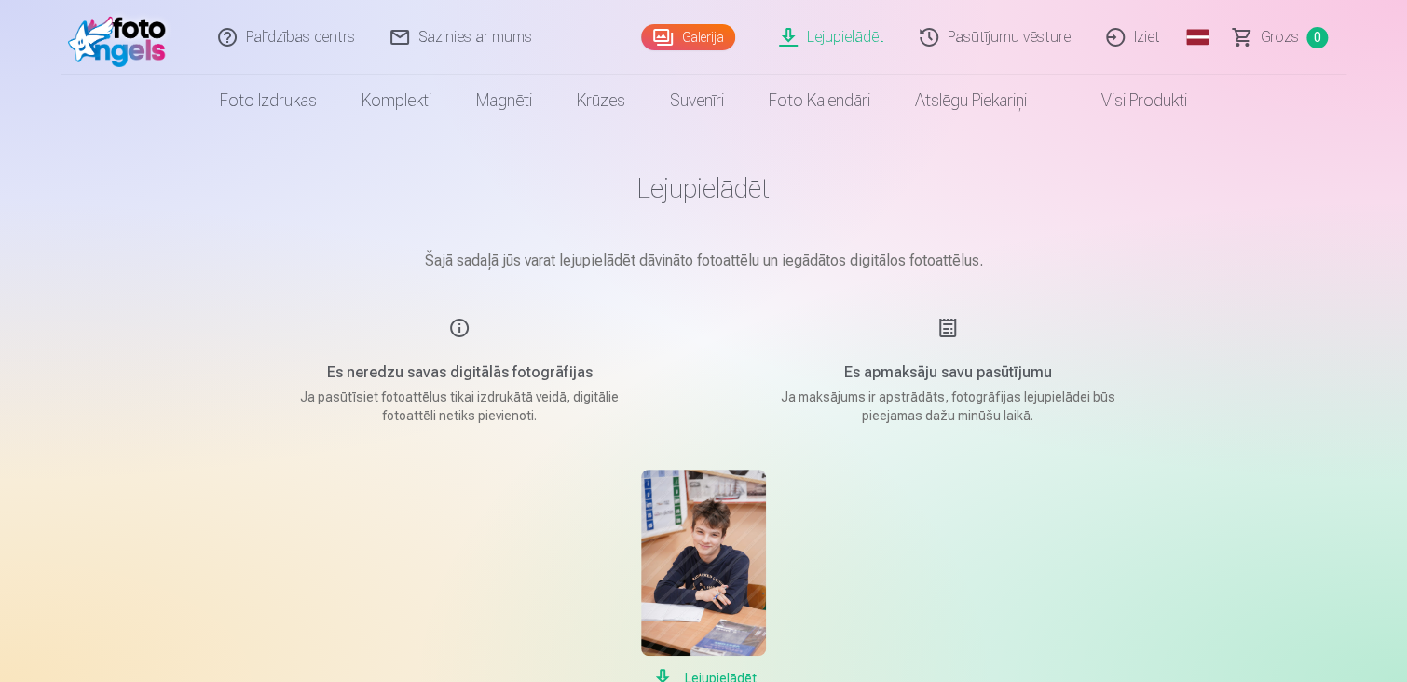
click at [951, 327] on div "Es apmaksāju savu pasūtījumu Ja maksājums ir apstrādāts, fotogrāfijas lejupielā…" at bounding box center [948, 371] width 444 height 108
click at [980, 48] on link "Pasūtījumu vēsture" at bounding box center [996, 37] width 186 height 75
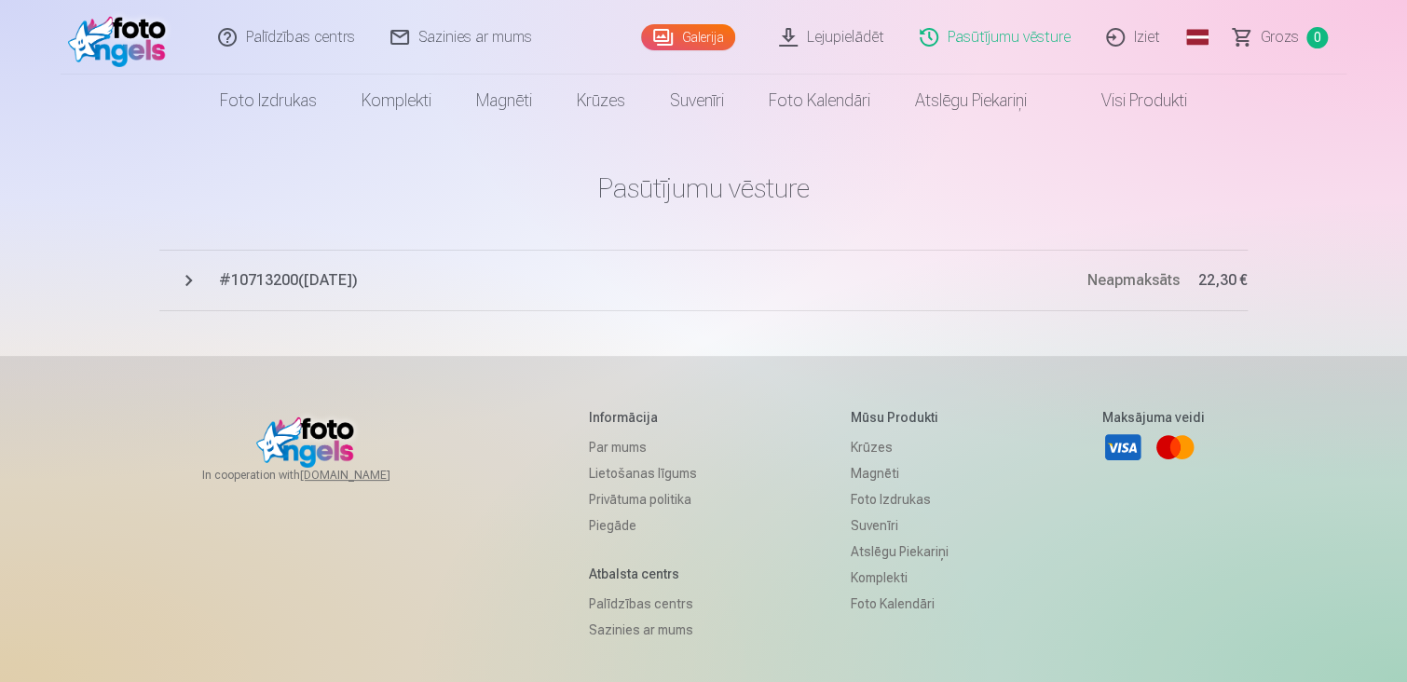
click at [330, 270] on span "# 10713200 ( [DATE] )" at bounding box center [653, 280] width 869 height 22
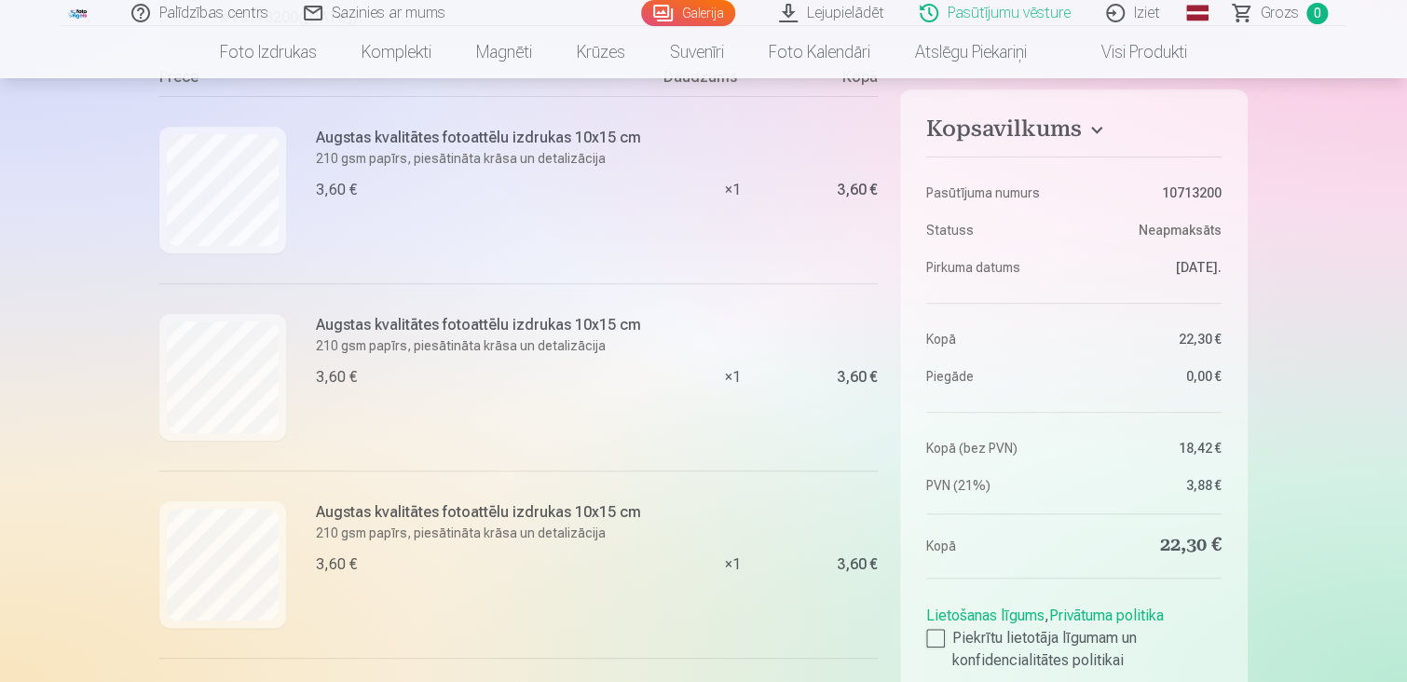
scroll to position [202, 0]
